Goal: Task Accomplishment & Management: Manage account settings

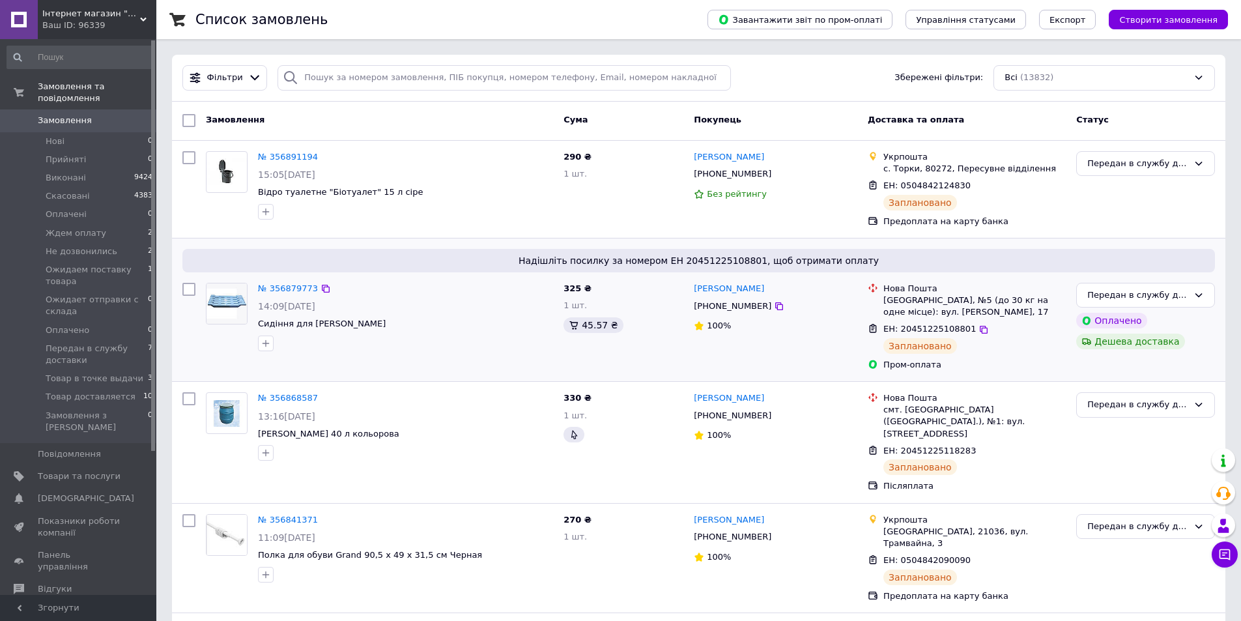
click at [349, 360] on div "№ 356879773 14:09, 12.08.2025 Сидіння для ванни К" at bounding box center [380, 327] width 358 height 98
click at [413, 459] on div at bounding box center [405, 453] width 300 height 21
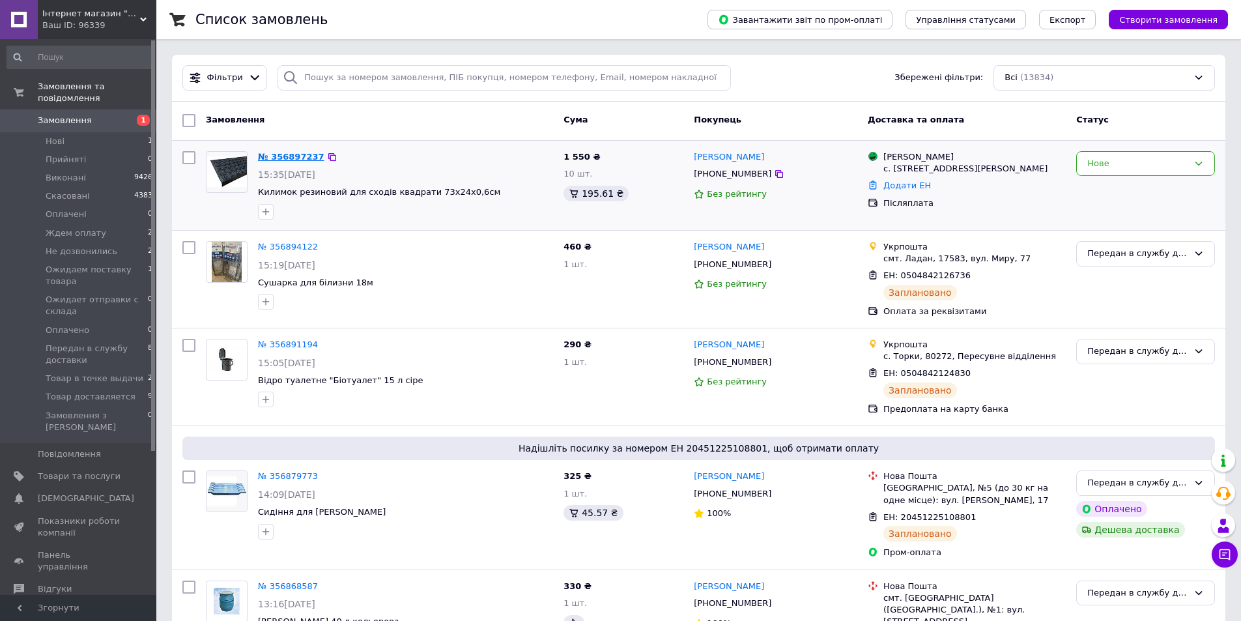
click at [295, 158] on link "№ 356897237" at bounding box center [291, 157] width 66 height 10
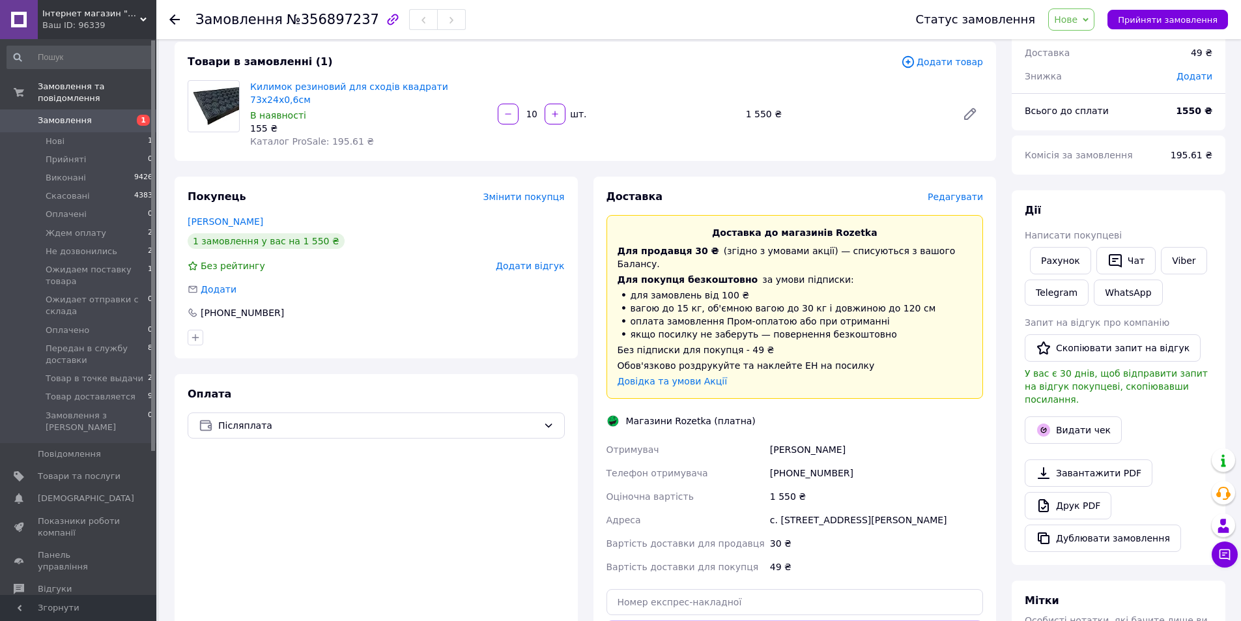
scroll to position [59, 0]
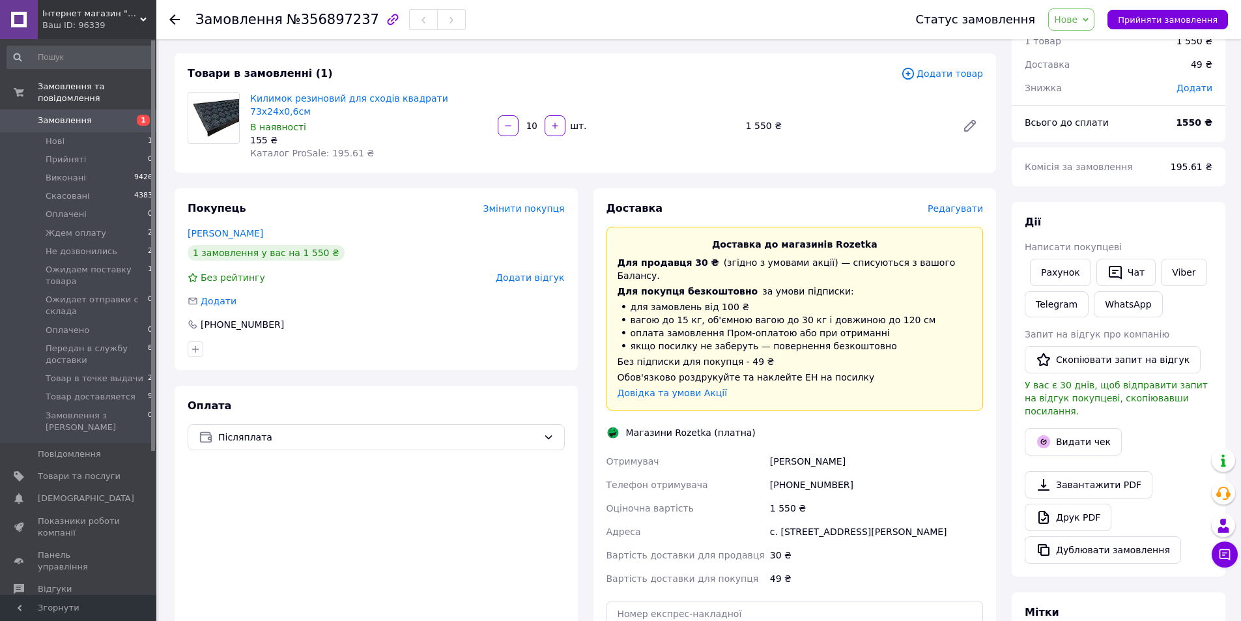
click at [1089, 19] on icon at bounding box center [1086, 20] width 6 height 6
click at [1172, 97] on li "Ожидаем поставку товара" at bounding box center [1119, 98] width 140 height 20
click at [173, 14] on icon at bounding box center [174, 19] width 10 height 10
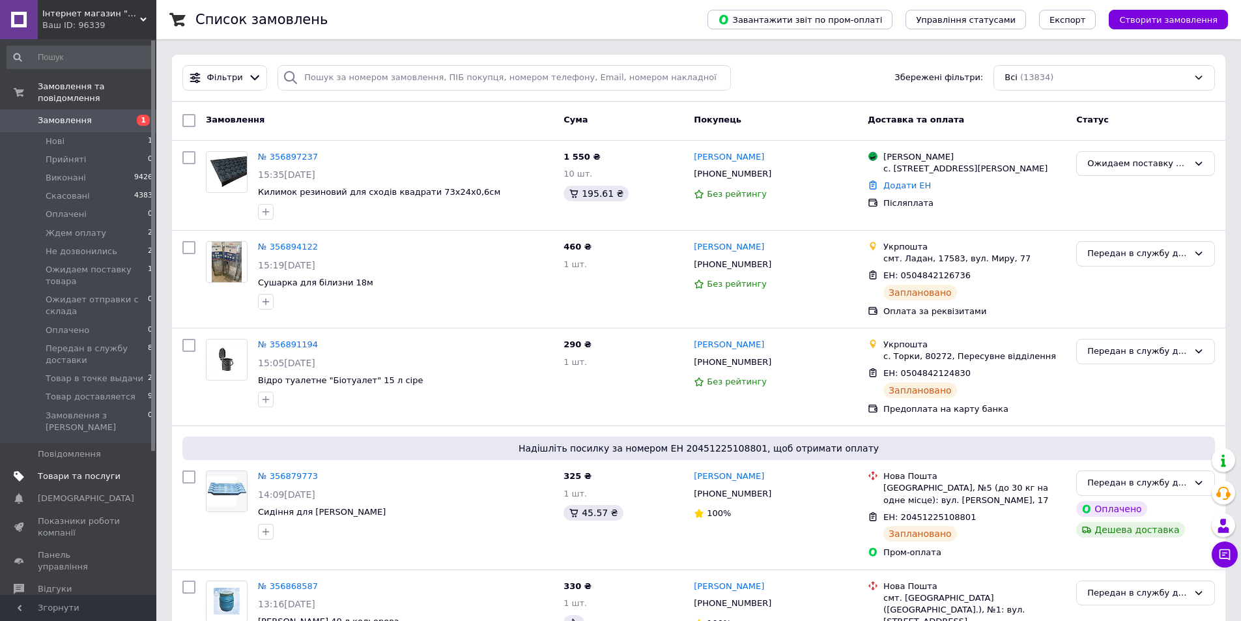
click at [41, 471] on span "Товари та послуги" at bounding box center [79, 477] width 83 height 12
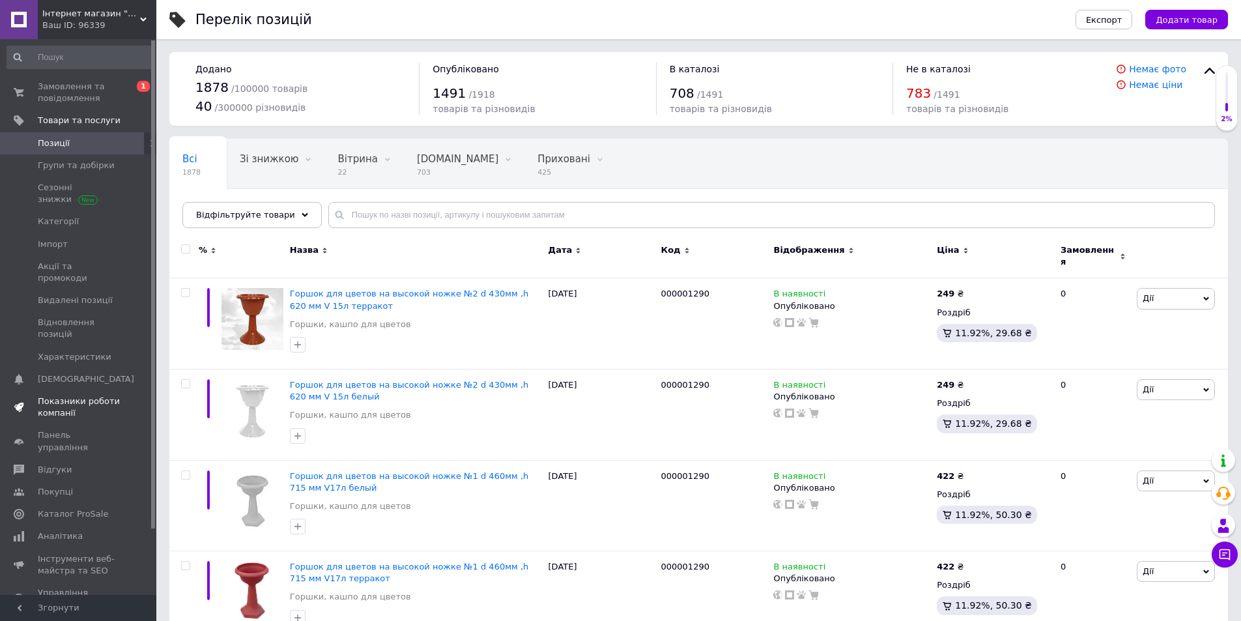
click at [80, 396] on span "Показники роботи компанії" at bounding box center [79, 407] width 83 height 23
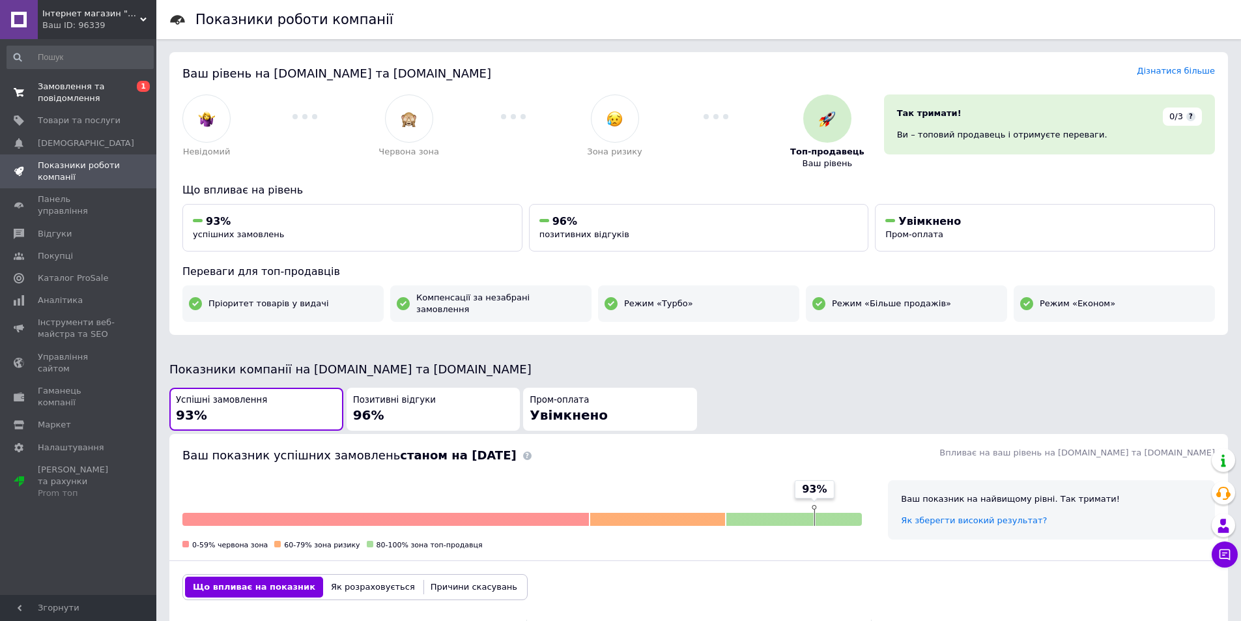
click at [61, 98] on span "Замовлення та повідомлення" at bounding box center [79, 92] width 83 height 23
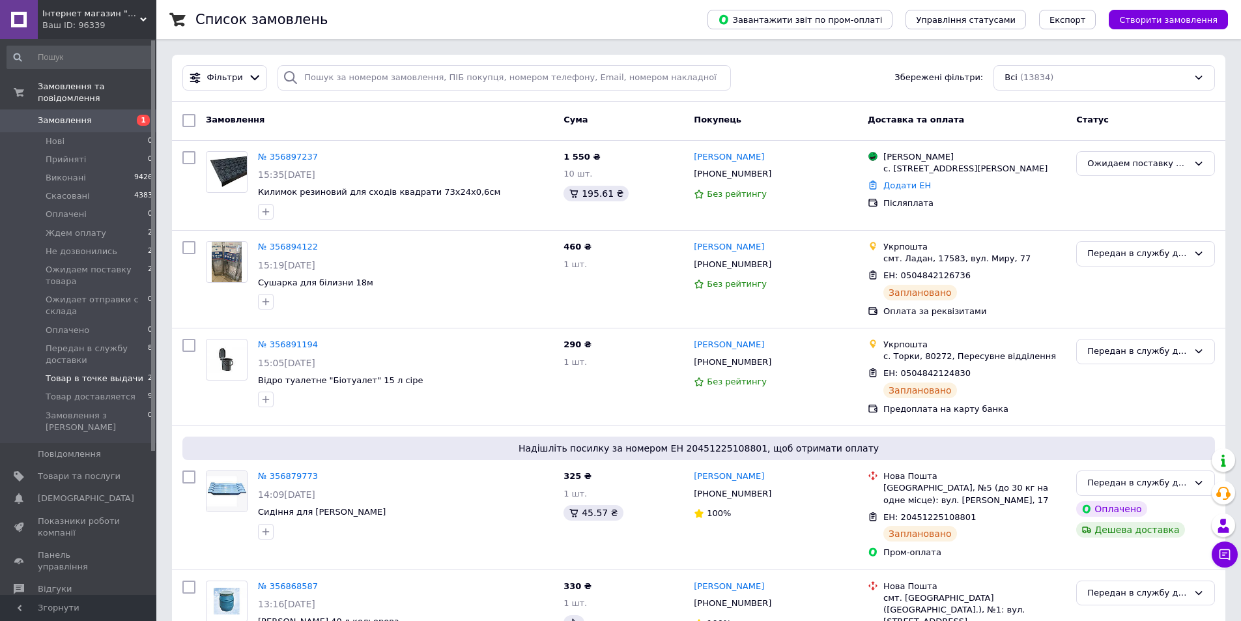
click at [95, 370] on li "Товар в точке выдачи 2" at bounding box center [80, 379] width 160 height 18
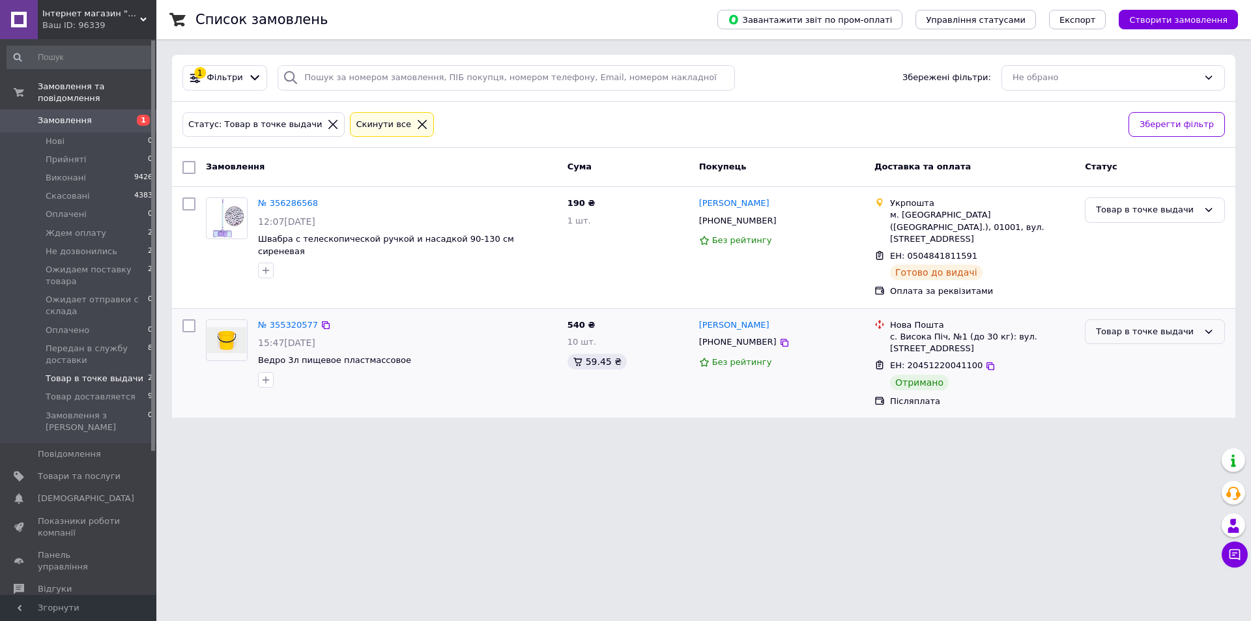
click at [1207, 326] on icon at bounding box center [1209, 331] width 10 height 10
click at [1131, 379] on li "Виконано" at bounding box center [1155, 383] width 139 height 24
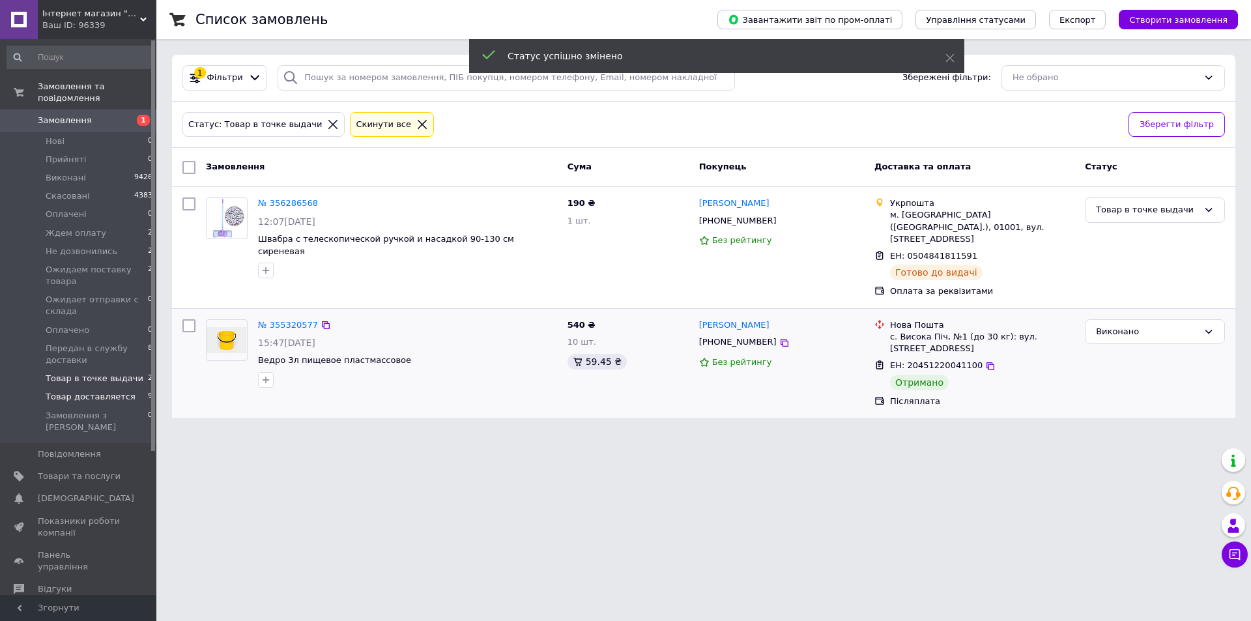
click at [66, 391] on span "Товар доставляется" at bounding box center [91, 397] width 90 height 12
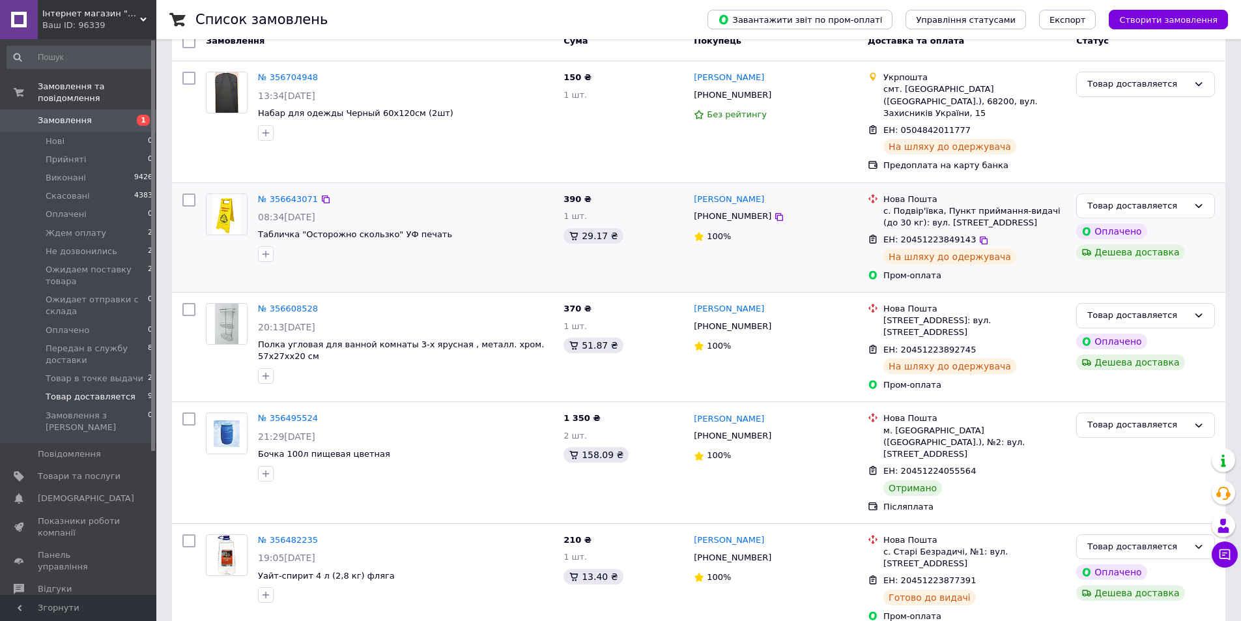
scroll to position [130, 0]
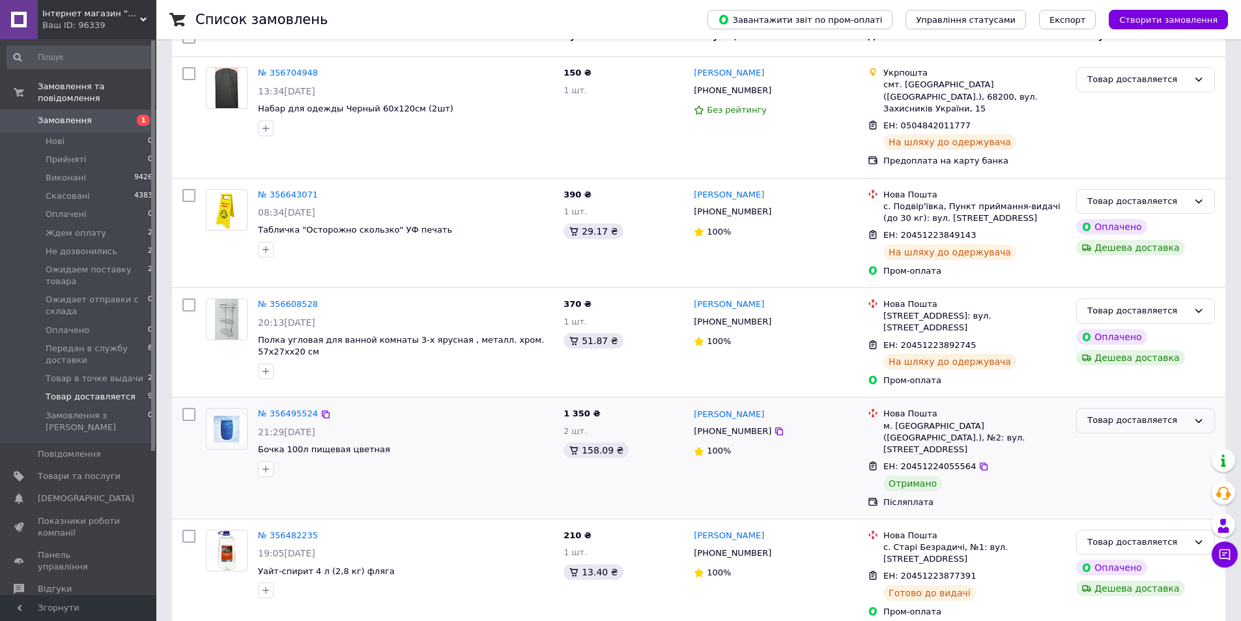
click at [1204, 408] on div "Товар доставляется" at bounding box center [1146, 420] width 139 height 25
click at [1112, 459] on li "Виконано" at bounding box center [1146, 471] width 138 height 24
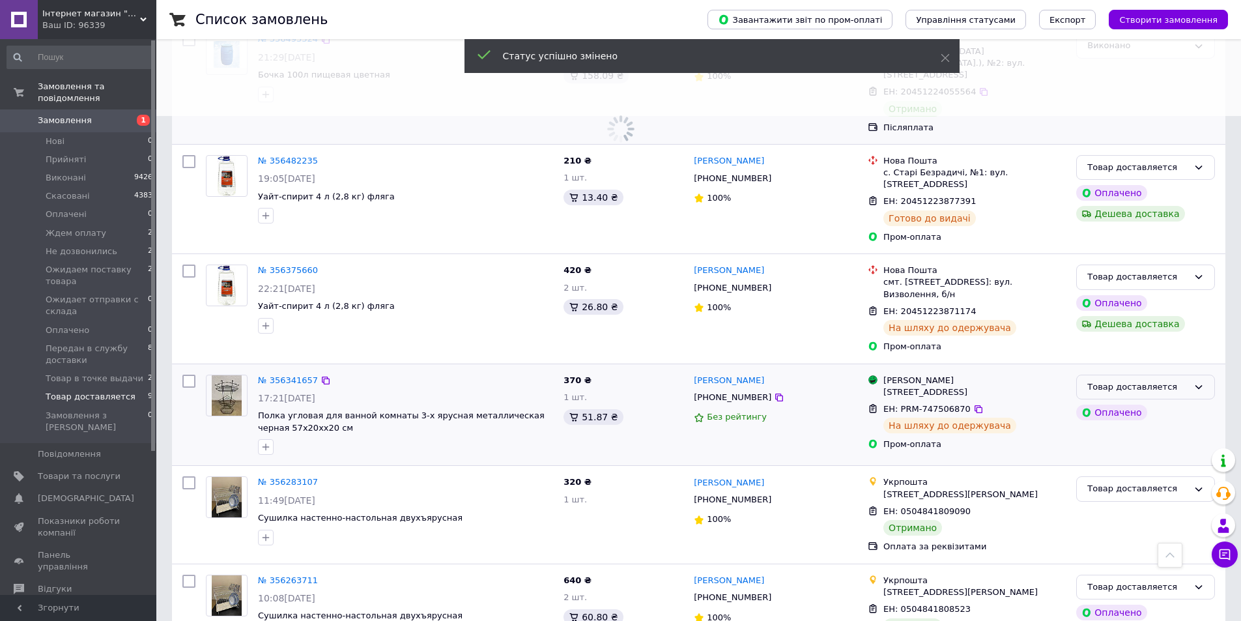
scroll to position [506, 0]
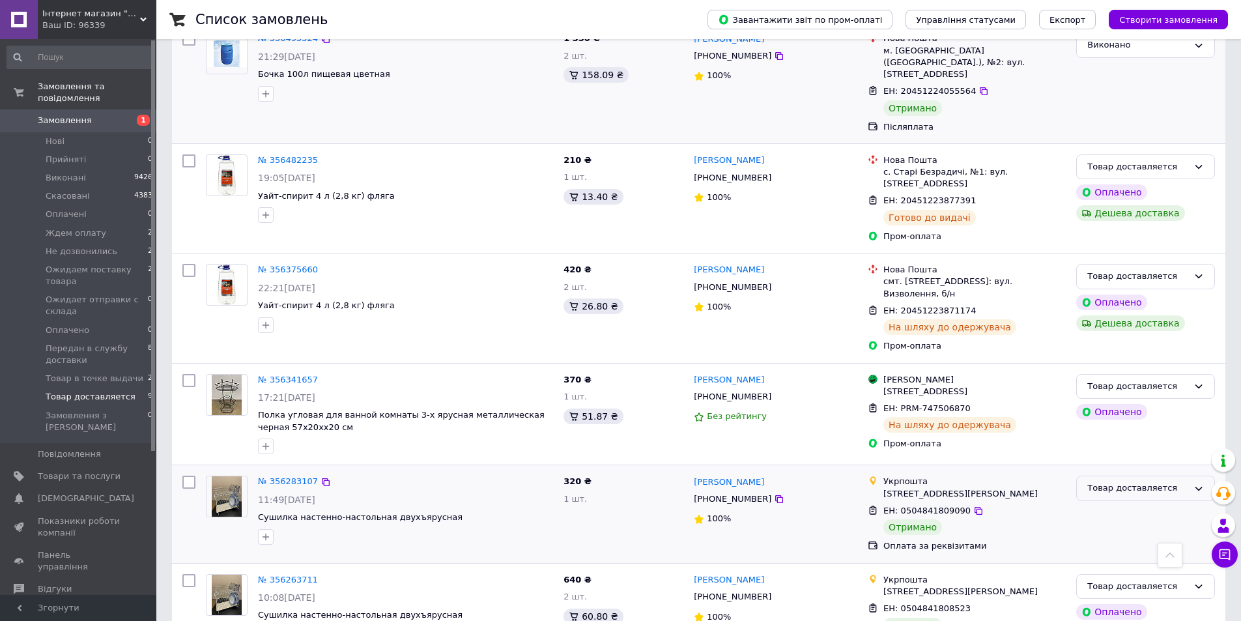
click at [1198, 484] on icon at bounding box center [1199, 489] width 10 height 10
click at [1114, 528] on li "Виконано" at bounding box center [1146, 540] width 138 height 24
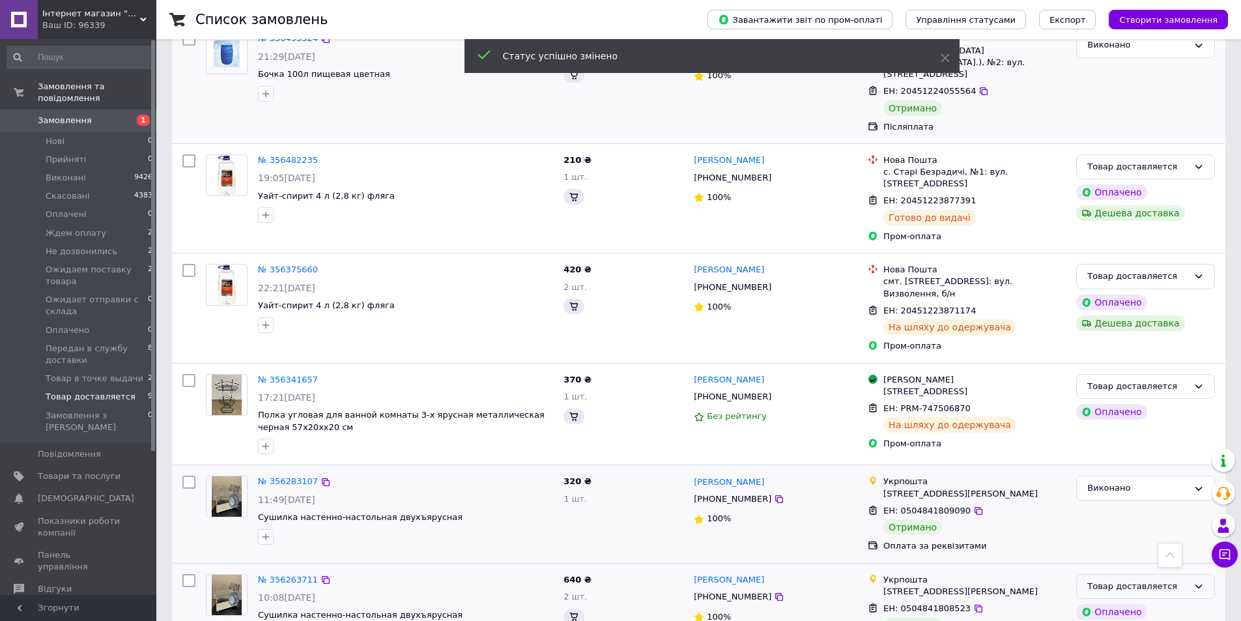
click at [1198, 585] on icon at bounding box center [1199, 587] width 7 height 4
